Goal: Communication & Community: Connect with others

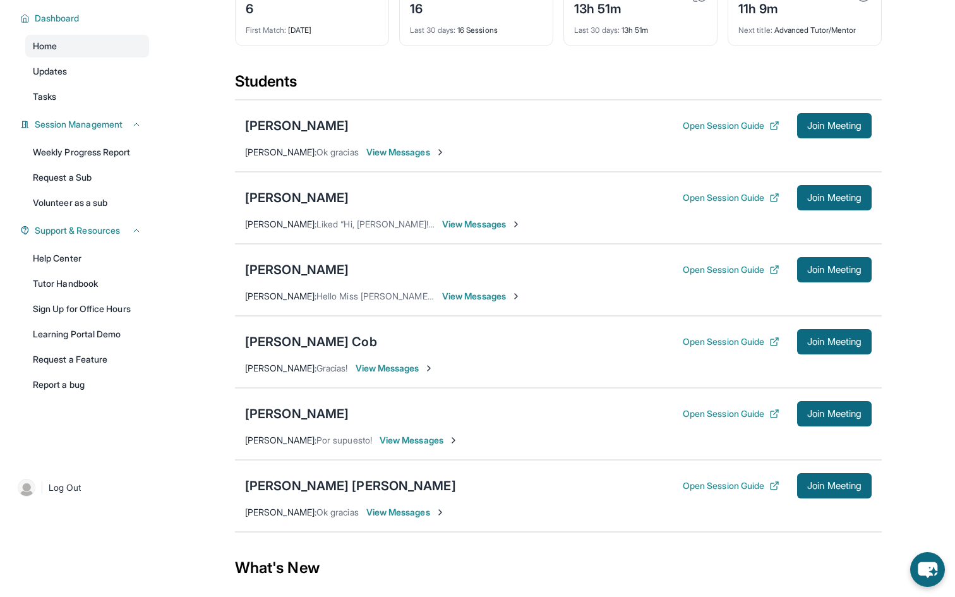
scroll to position [85, 0]
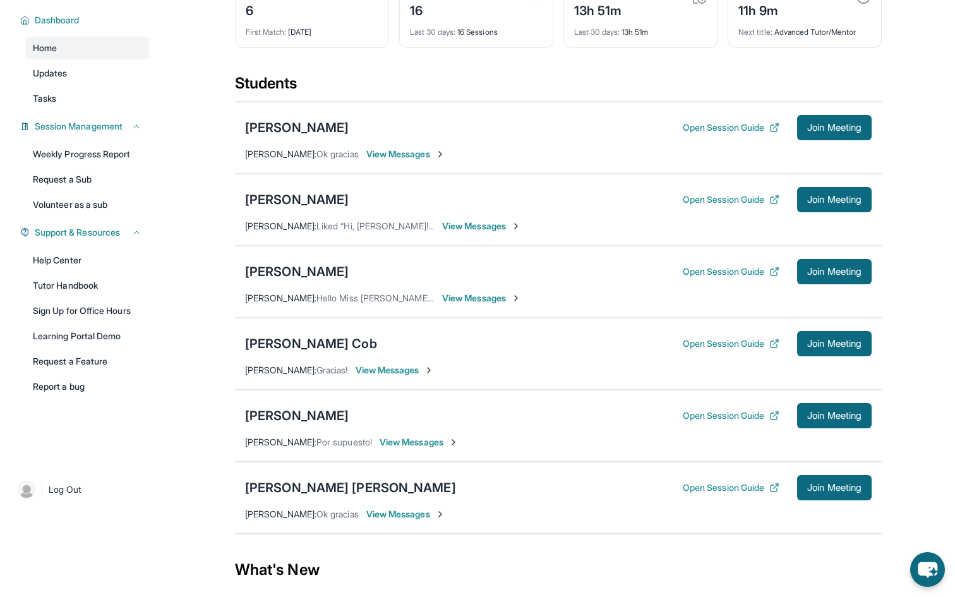
click at [404, 161] on span "View Messages" at bounding box center [406, 154] width 79 height 13
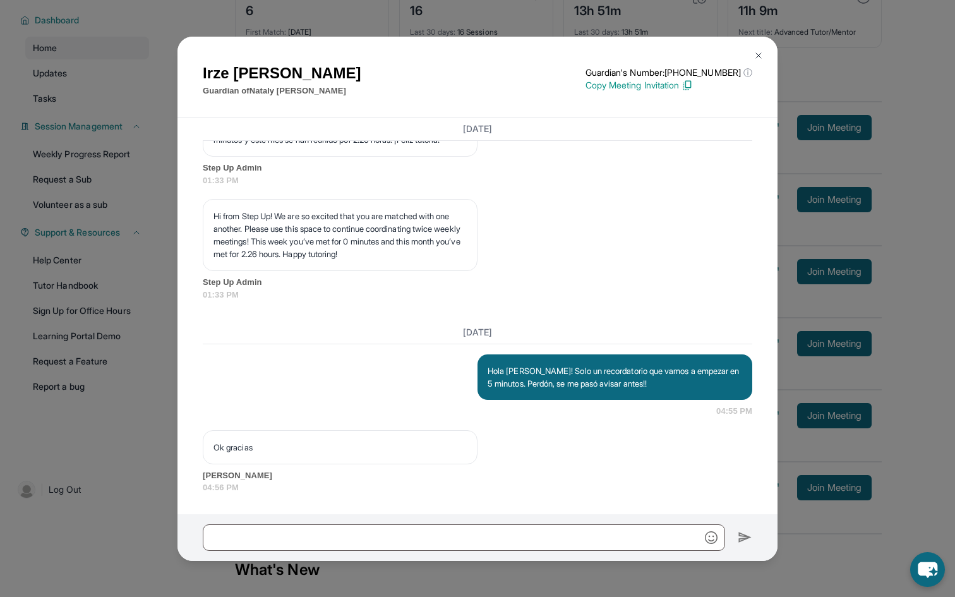
scroll to position [3102, 0]
click at [758, 55] on img at bounding box center [759, 56] width 10 height 10
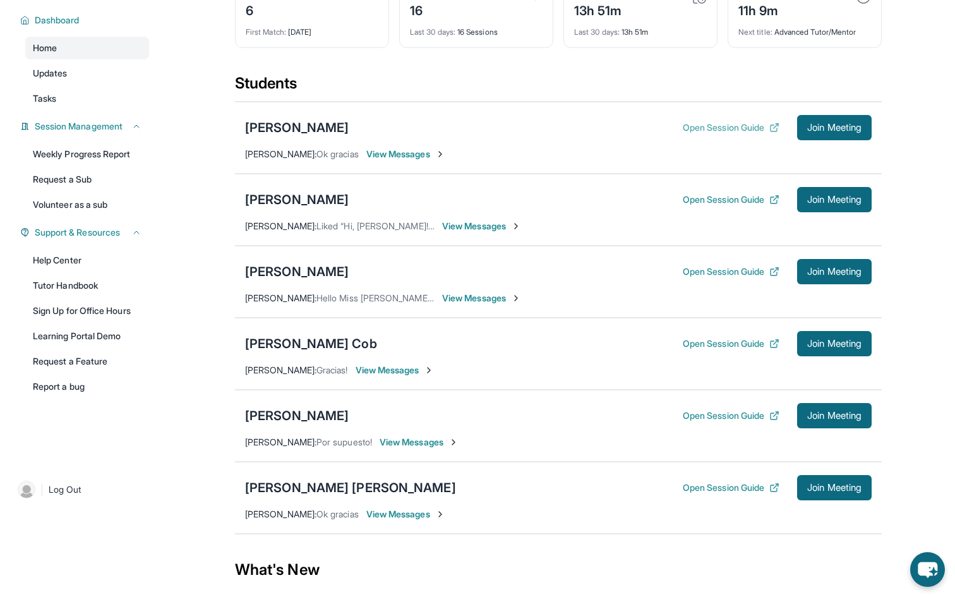
click at [727, 134] on button "Open Session Guide" at bounding box center [731, 127] width 97 height 13
click at [372, 161] on span "View Messages" at bounding box center [406, 154] width 79 height 13
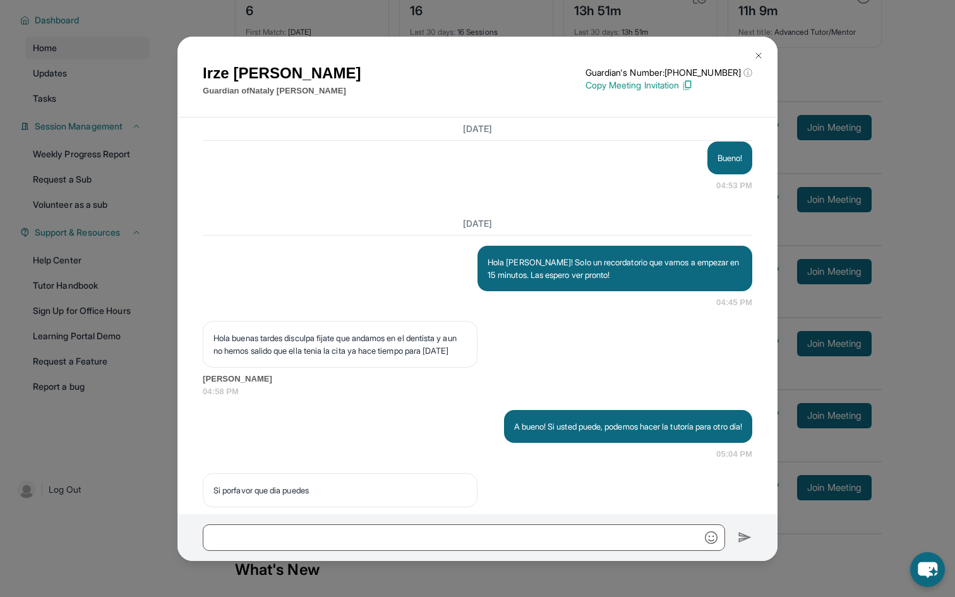
scroll to position [2746, 0]
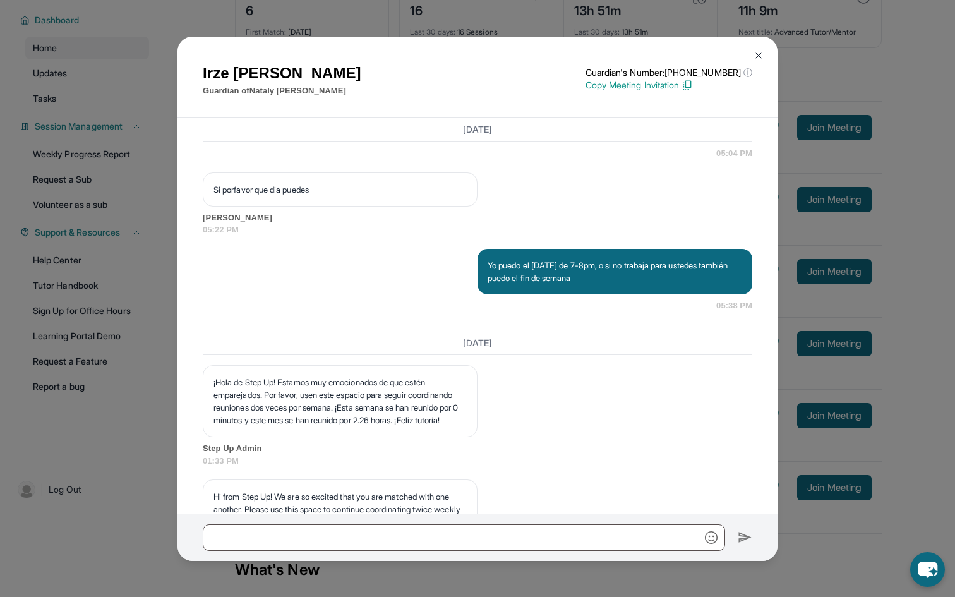
click at [759, 56] on img at bounding box center [759, 56] width 10 height 10
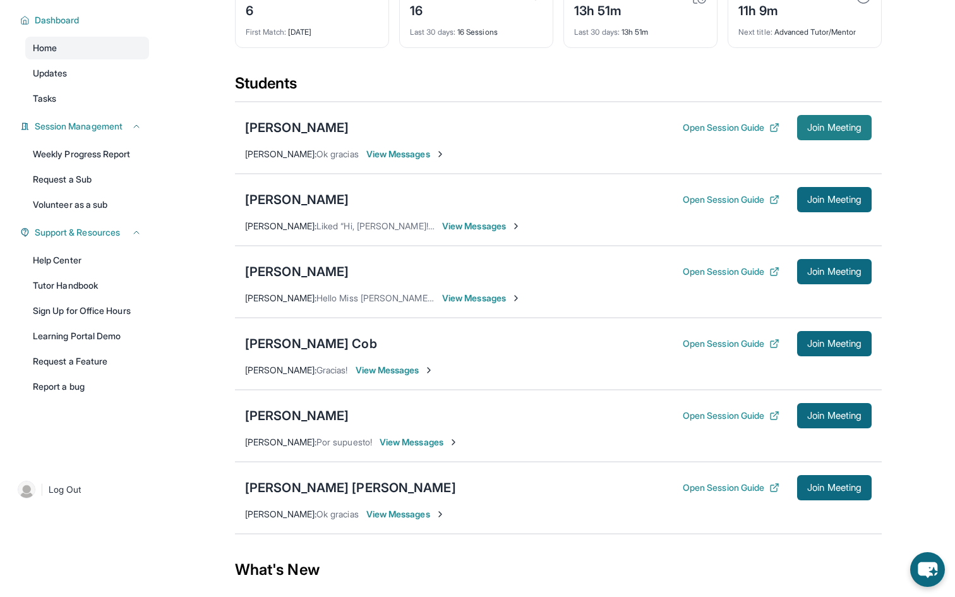
click at [821, 131] on button "Join Meeting" at bounding box center [834, 127] width 75 height 25
